Goal: Task Accomplishment & Management: Manage account settings

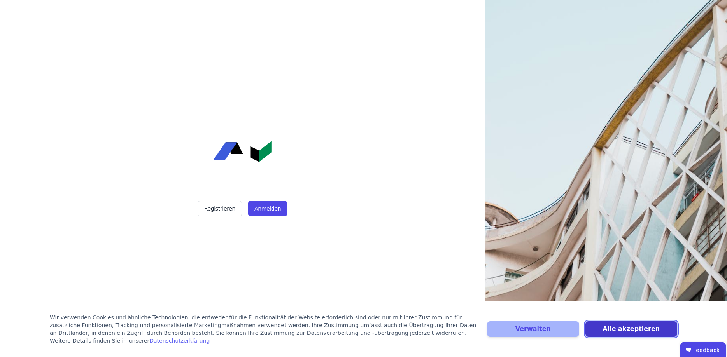
click at [624, 333] on button "Alle akzeptieren" at bounding box center [631, 330] width 92 height 16
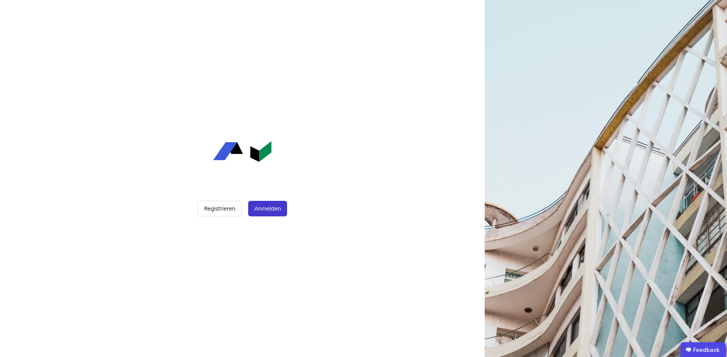
click at [271, 203] on button "Anmelden" at bounding box center [267, 209] width 39 height 16
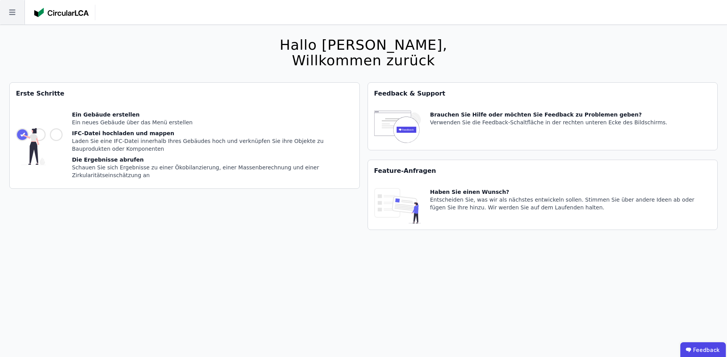
click at [8, 13] on icon at bounding box center [12, 12] width 24 height 24
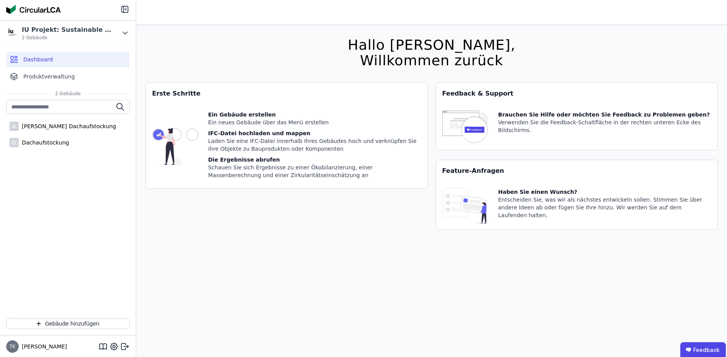
click at [54, 58] on div "Dashboard" at bounding box center [67, 60] width 123 height 16
click at [50, 77] on span "Produktverwaltung" at bounding box center [48, 77] width 51 height 8
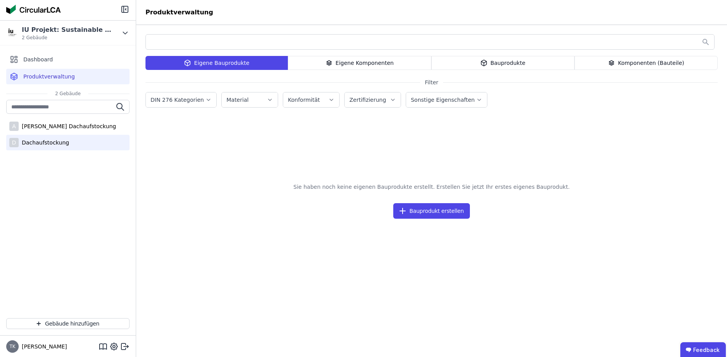
click at [34, 140] on div "Dachaufstockung" at bounding box center [44, 143] width 51 height 8
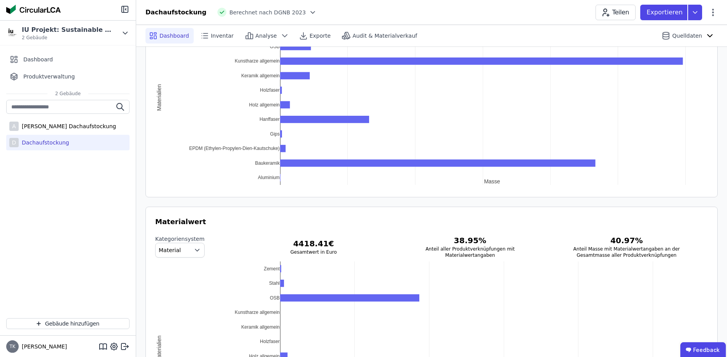
scroll to position [979, 0]
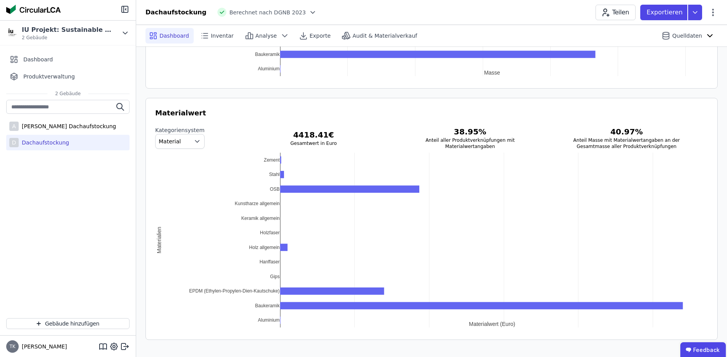
click at [75, 141] on div "D Dachaufstockung" at bounding box center [67, 143] width 123 height 16
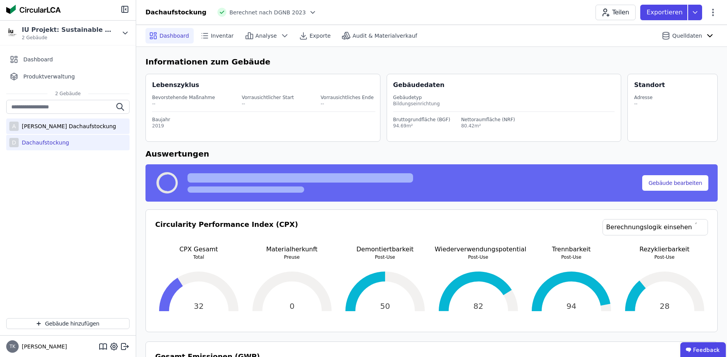
click at [70, 127] on div "[PERSON_NAME] Dachaufstockung" at bounding box center [67, 126] width 97 height 8
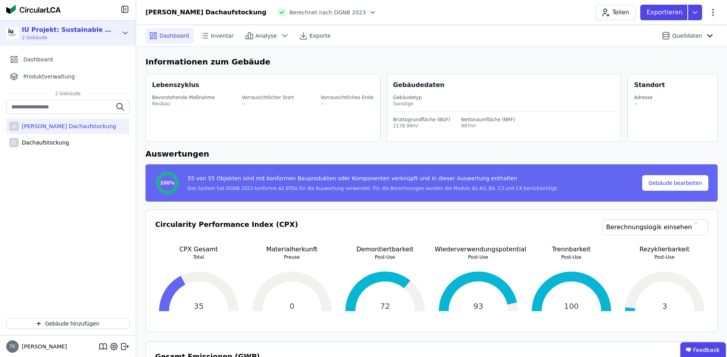
click at [101, 30] on div "IU Projekt: Sustainable Building_DLBARWSUB02" at bounding box center [66, 29] width 89 height 9
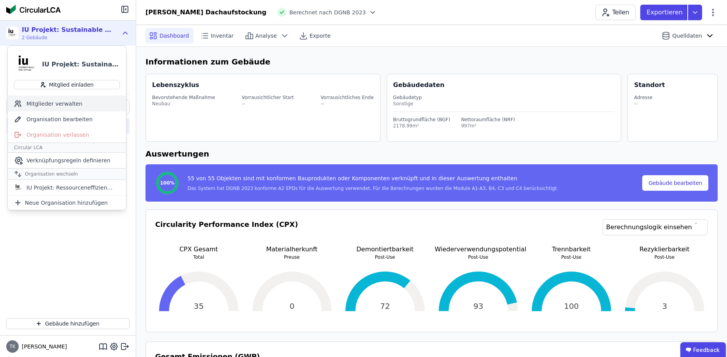
click at [61, 100] on div "Mitglieder verwalten" at bounding box center [67, 104] width 118 height 16
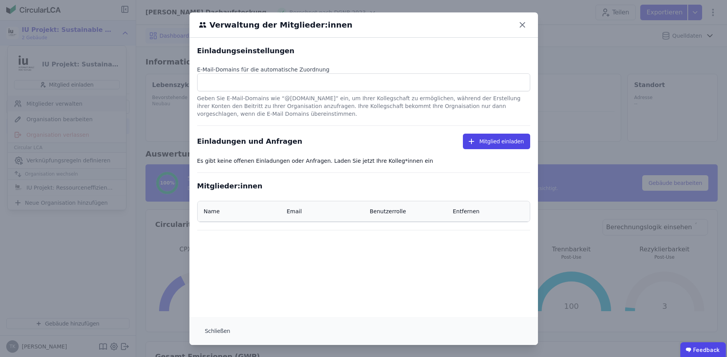
select select "*"
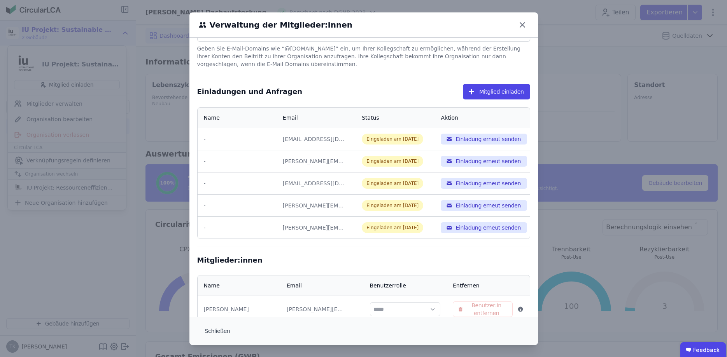
scroll to position [206, 0]
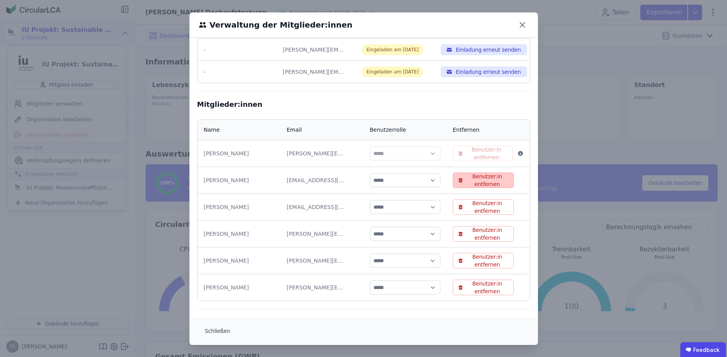
click at [460, 180] on icon "button" at bounding box center [460, 180] width 4 height 4
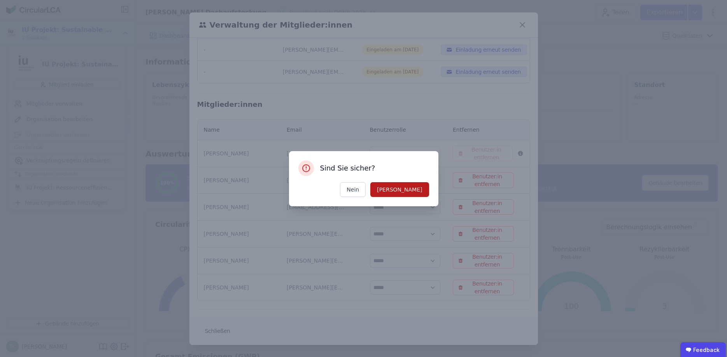
drag, startPoint x: 422, startPoint y: 190, endPoint x: 428, endPoint y: 192, distance: 7.0
click at [421, 191] on button "[PERSON_NAME]" at bounding box center [399, 189] width 58 height 15
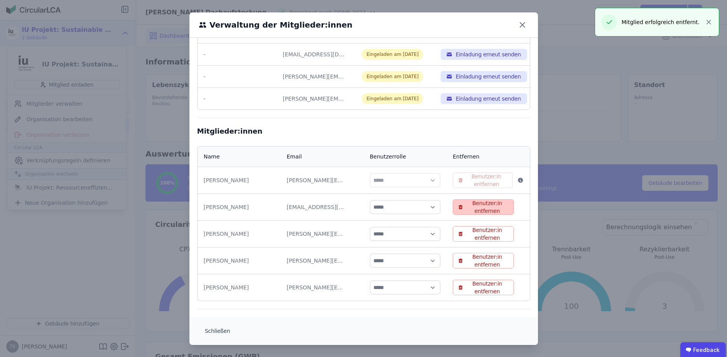
scroll to position [179, 0]
click at [462, 208] on icon "button" at bounding box center [460, 207] width 4 height 4
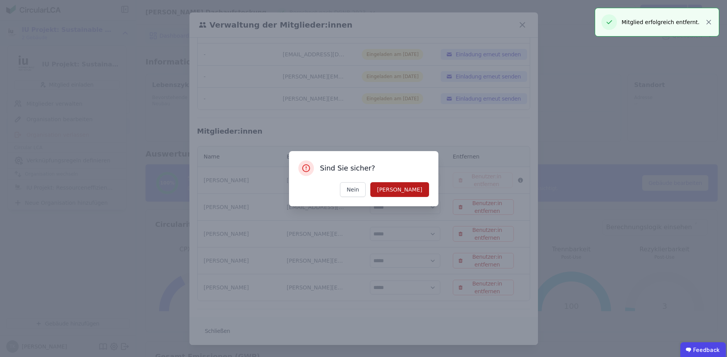
click at [421, 194] on button "[PERSON_NAME]" at bounding box center [399, 189] width 58 height 15
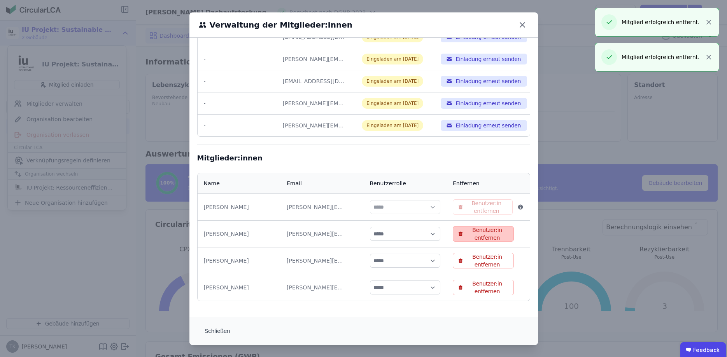
scroll to position [152, 0]
click at [463, 234] on icon "button" at bounding box center [460, 233] width 5 height 5
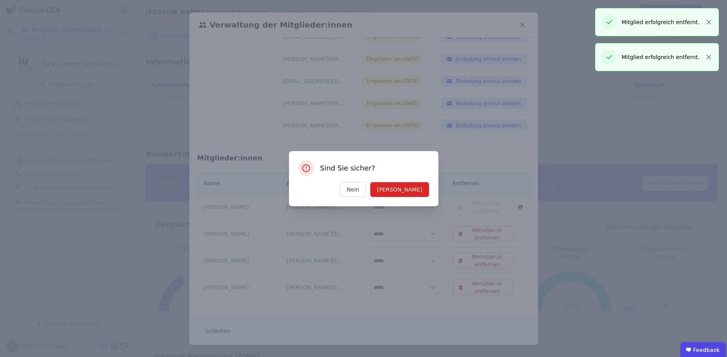
drag, startPoint x: 419, startPoint y: 188, endPoint x: 444, endPoint y: 223, distance: 42.9
click at [420, 188] on button "[PERSON_NAME]" at bounding box center [399, 189] width 58 height 15
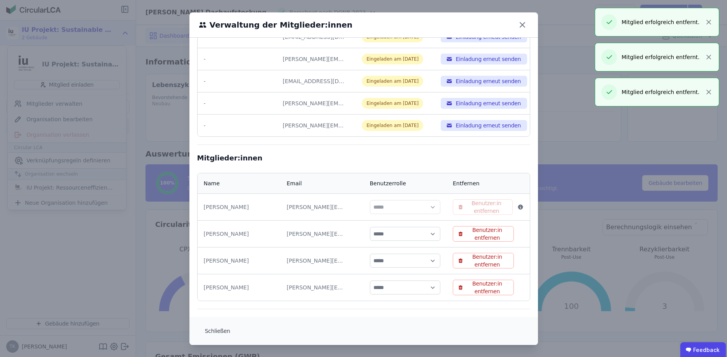
scroll to position [125, 0]
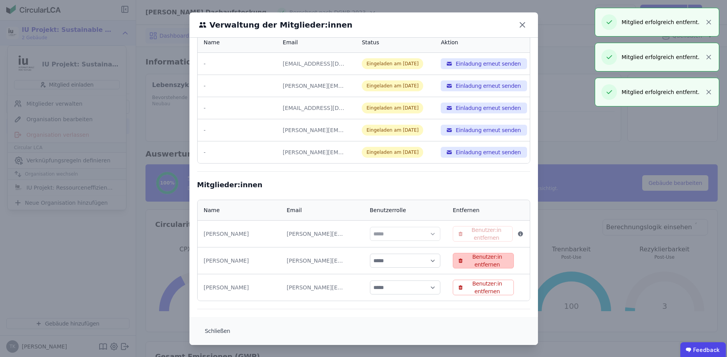
click at [462, 259] on icon "button" at bounding box center [460, 261] width 4 height 4
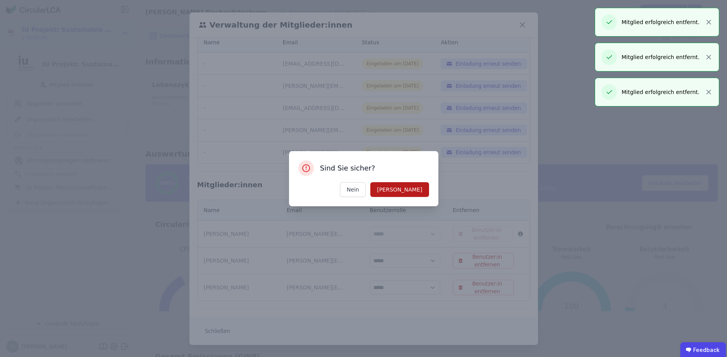
click at [419, 191] on button "[PERSON_NAME]" at bounding box center [399, 189] width 58 height 15
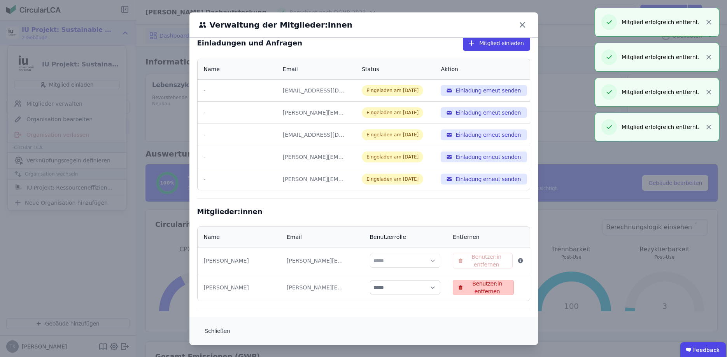
scroll to position [98, 0]
click at [462, 289] on icon "button" at bounding box center [460, 287] width 4 height 4
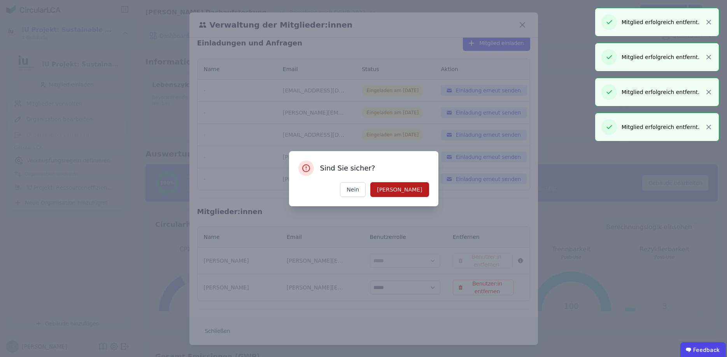
click at [424, 189] on button "[PERSON_NAME]" at bounding box center [399, 189] width 58 height 15
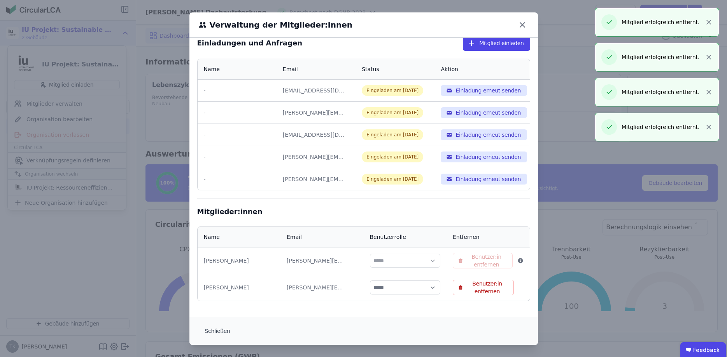
scroll to position [72, 0]
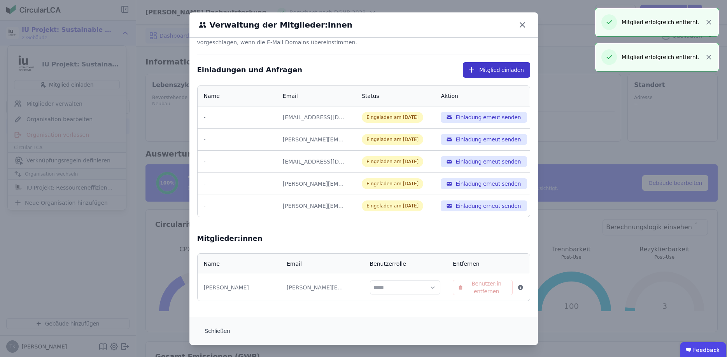
click at [502, 67] on button "Mitglied einladen" at bounding box center [496, 70] width 67 height 16
select select "*"
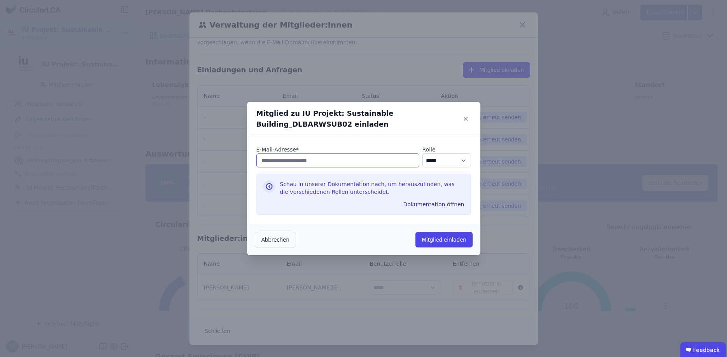
paste input "**********"
type input "**********"
click at [446, 241] on button "Mitglied einladen" at bounding box center [443, 240] width 57 height 16
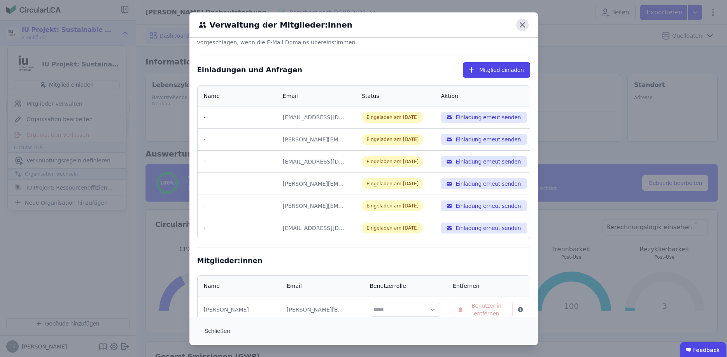
click at [523, 24] on icon at bounding box center [522, 25] width 5 height 5
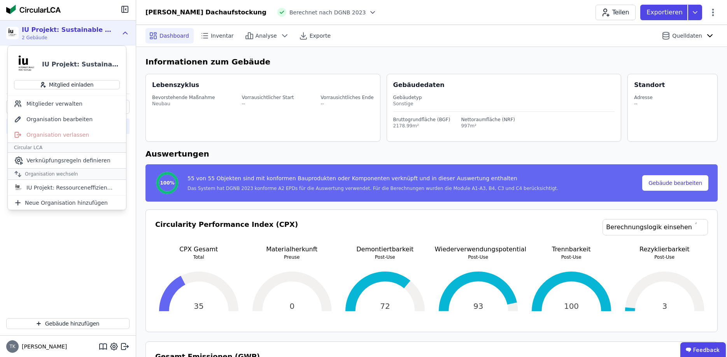
click at [9, 29] on img at bounding box center [12, 33] width 12 height 12
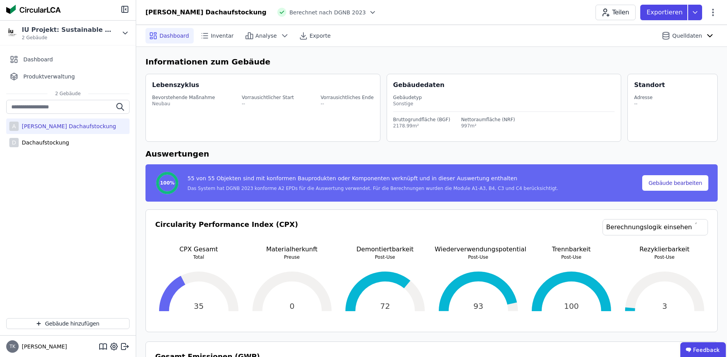
click at [48, 126] on div "[PERSON_NAME] Dachaufstockung" at bounding box center [67, 126] width 97 height 8
click at [22, 187] on div "A Alexandra Dachaufstockung D Dachaufstockung" at bounding box center [68, 206] width 136 height 212
click at [65, 326] on button "Gebäude hinzufügen" at bounding box center [67, 323] width 123 height 11
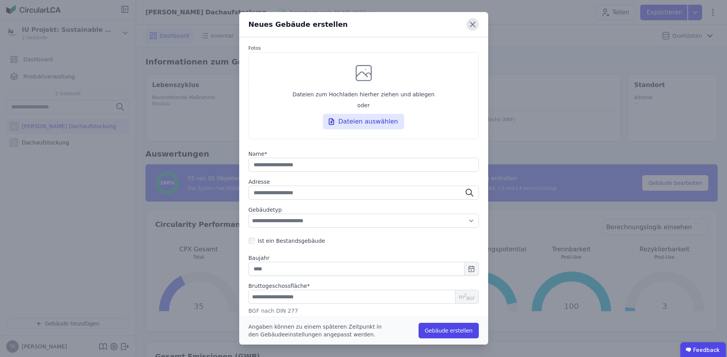
click at [473, 22] on icon at bounding box center [472, 24] width 12 height 12
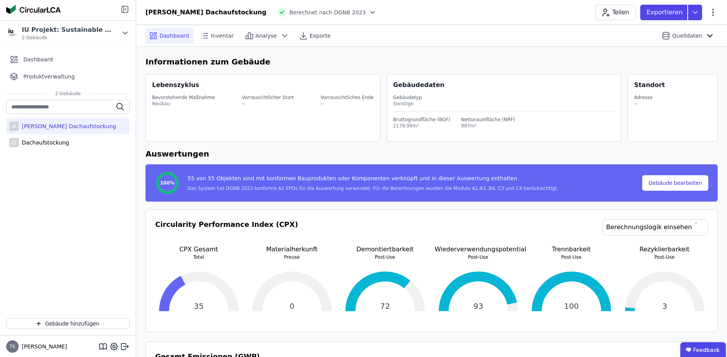
click at [122, 9] on icon at bounding box center [125, 9] width 6 height 6
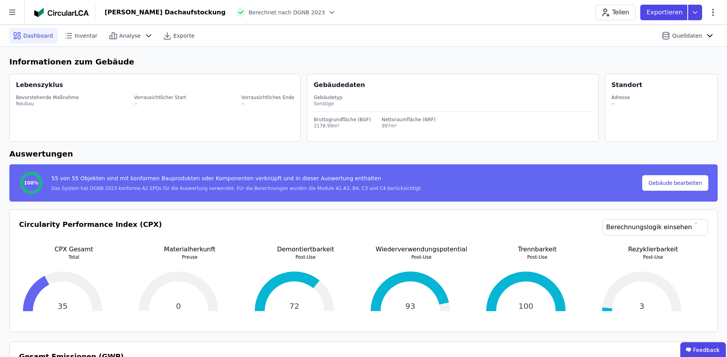
click at [24, 36] on span "Dashboard" at bounding box center [38, 36] width 30 height 8
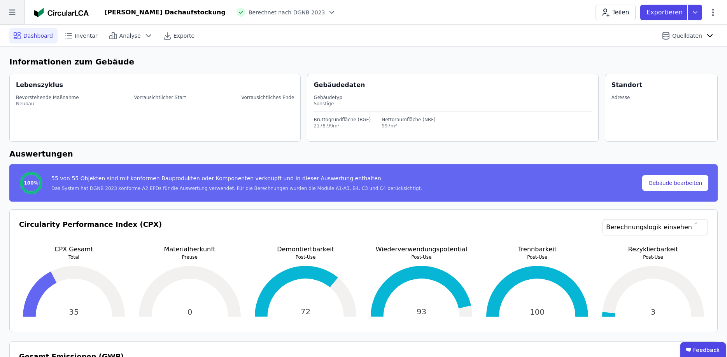
click at [12, 15] on icon at bounding box center [12, 12] width 6 height 5
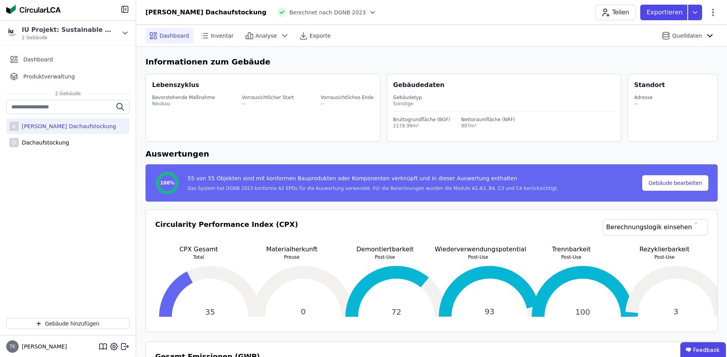
click at [34, 7] on img at bounding box center [33, 9] width 54 height 9
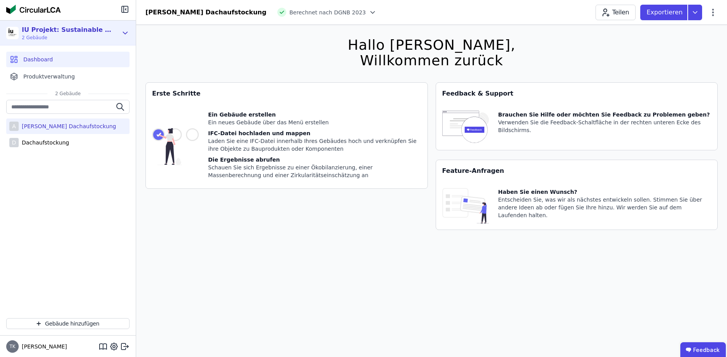
click at [122, 34] on icon at bounding box center [125, 32] width 9 height 9
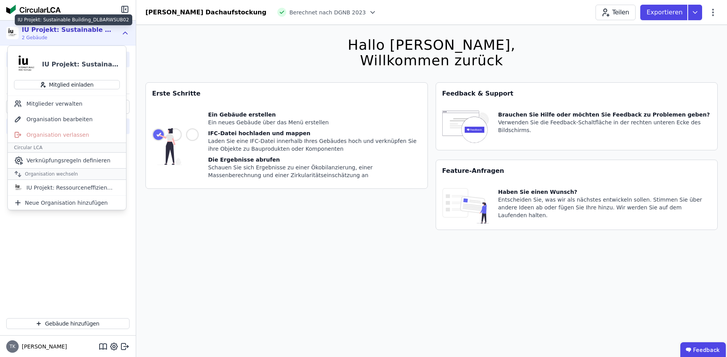
click at [107, 27] on div "IU Projekt: Sustainable Building_DLBARWSUB02" at bounding box center [66, 29] width 89 height 9
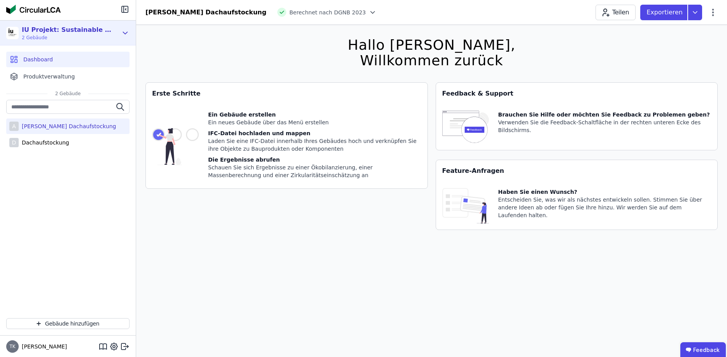
click at [98, 29] on div "IU Projekt: Sustainable Building_DLBARWSUB02" at bounding box center [66, 29] width 89 height 9
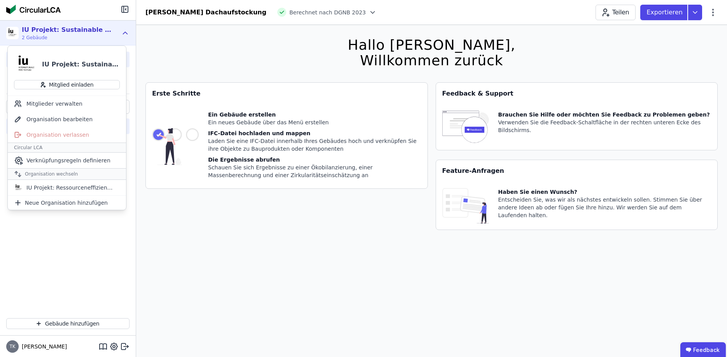
click at [73, 274] on div "A Alexandra Dachaufstockung D Dachaufstockung" at bounding box center [68, 206] width 136 height 212
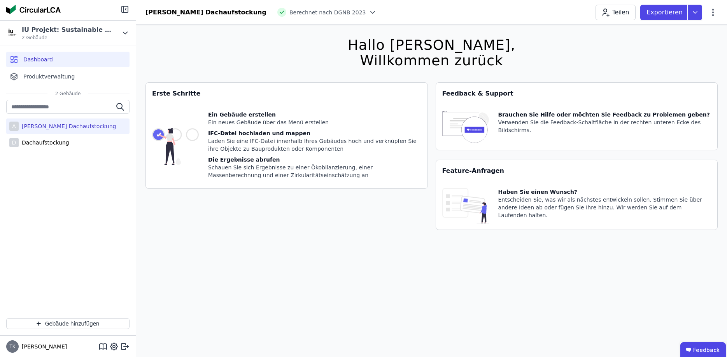
click at [64, 127] on div "[PERSON_NAME] Dachaufstockung" at bounding box center [67, 126] width 97 height 8
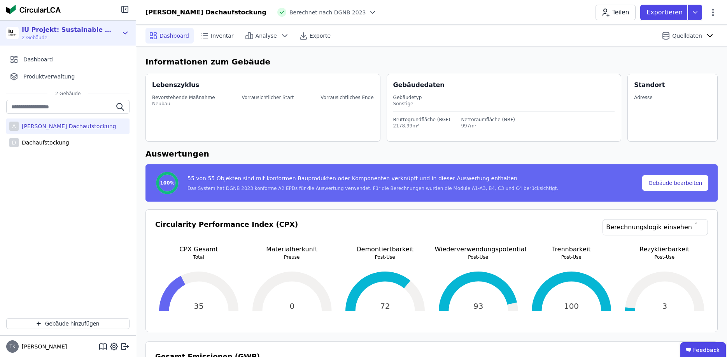
click at [93, 29] on div "IU Projekt: Sustainable Building_DLBARWSUB02" at bounding box center [66, 29] width 89 height 9
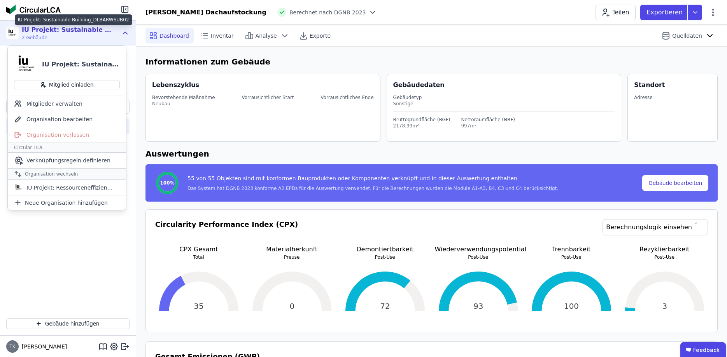
click at [93, 29] on div "IU Projekt: Sustainable Building_DLBARWSUB02" at bounding box center [66, 29] width 89 height 9
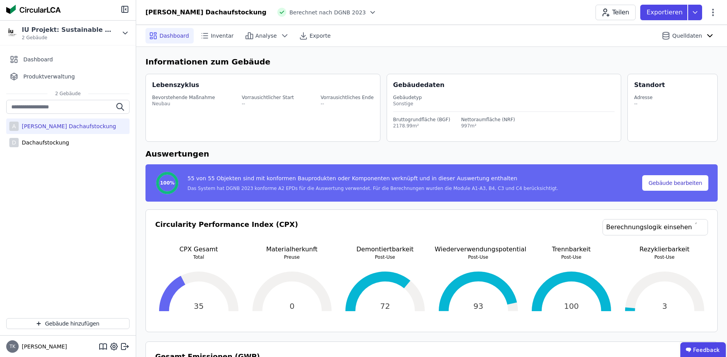
click at [60, 219] on div "A Alexandra Dachaufstockung D Dachaufstockung" at bounding box center [68, 206] width 136 height 212
click at [11, 30] on img at bounding box center [12, 33] width 12 height 12
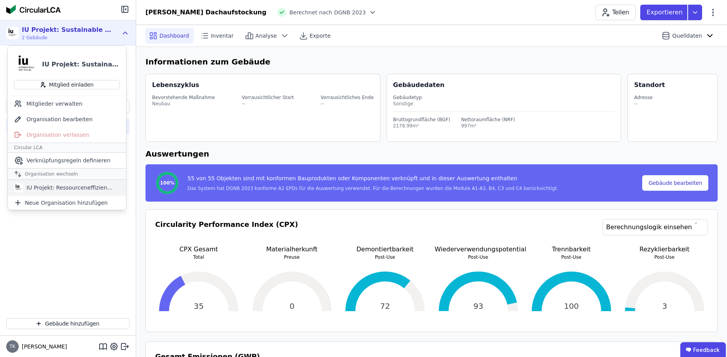
click at [45, 188] on div "IU Projekt: Ressourceneffizientes_Entwerfen" at bounding box center [67, 188] width 89 height 8
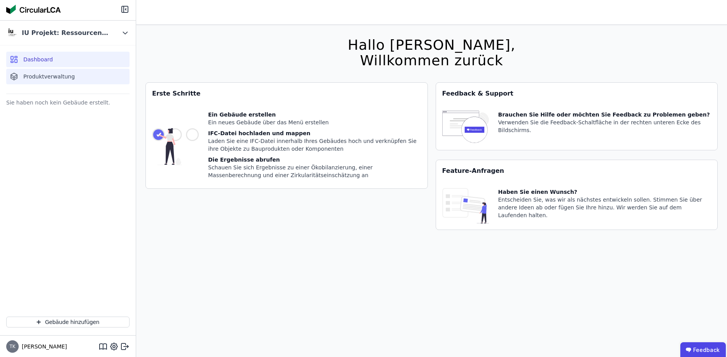
click at [38, 78] on span "Produktverwaltung" at bounding box center [48, 77] width 51 height 8
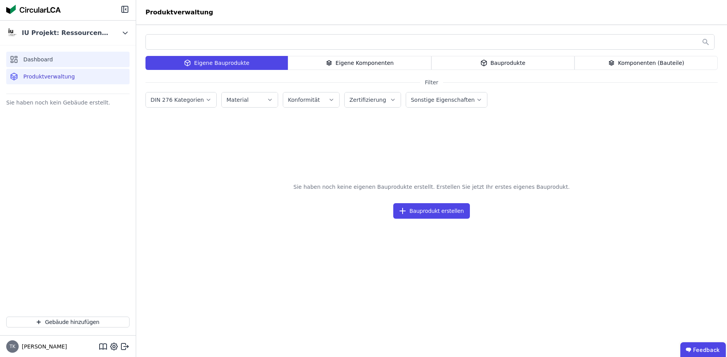
click at [40, 61] on span "Dashboard" at bounding box center [38, 60] width 30 height 8
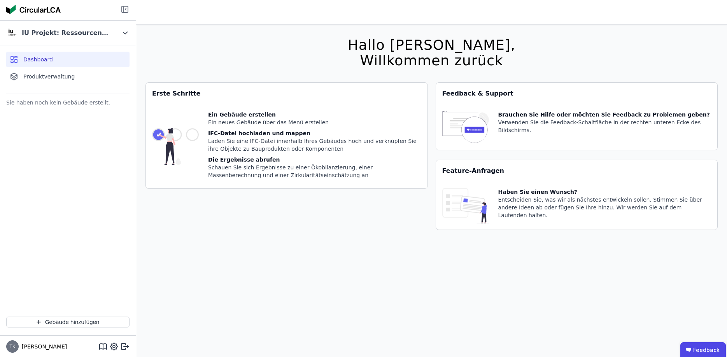
click at [124, 10] on icon at bounding box center [124, 9] width 0 height 6
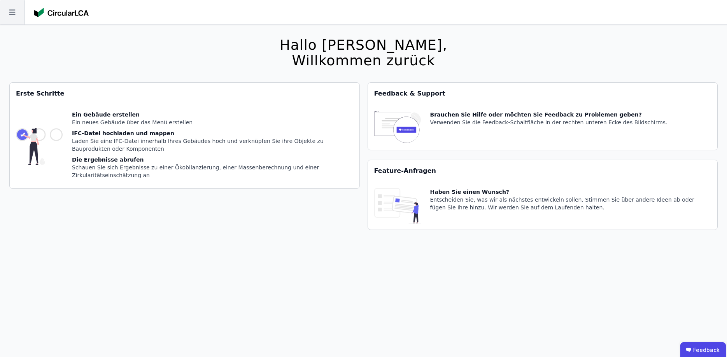
click at [15, 10] on icon at bounding box center [12, 12] width 24 height 24
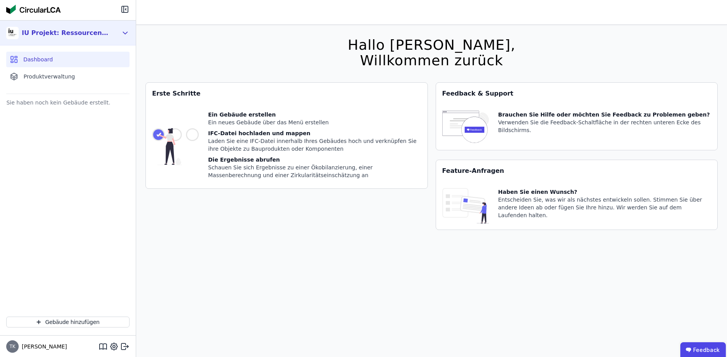
click at [73, 33] on div "IU Projekt: Ressourceneffizientes_Entwerfen" at bounding box center [66, 32] width 89 height 9
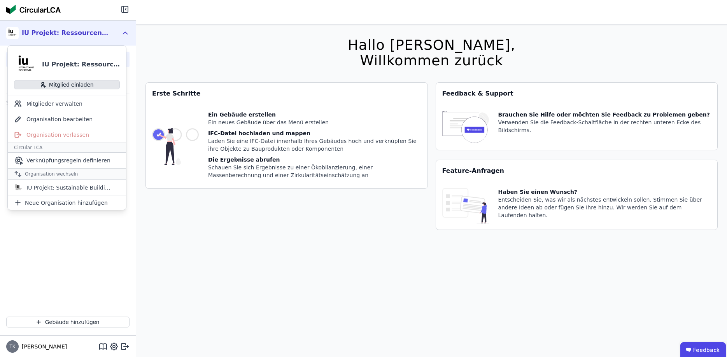
click at [77, 82] on button "Mitglied einladen" at bounding box center [67, 84] width 106 height 9
select select "*"
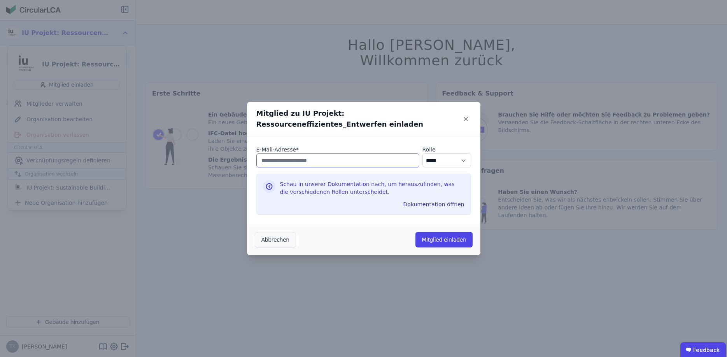
paste input "**********"
type input "**********"
click at [452, 240] on button "Mitglied einladen" at bounding box center [443, 240] width 57 height 16
